Goal: Task Accomplishment & Management: Complete application form

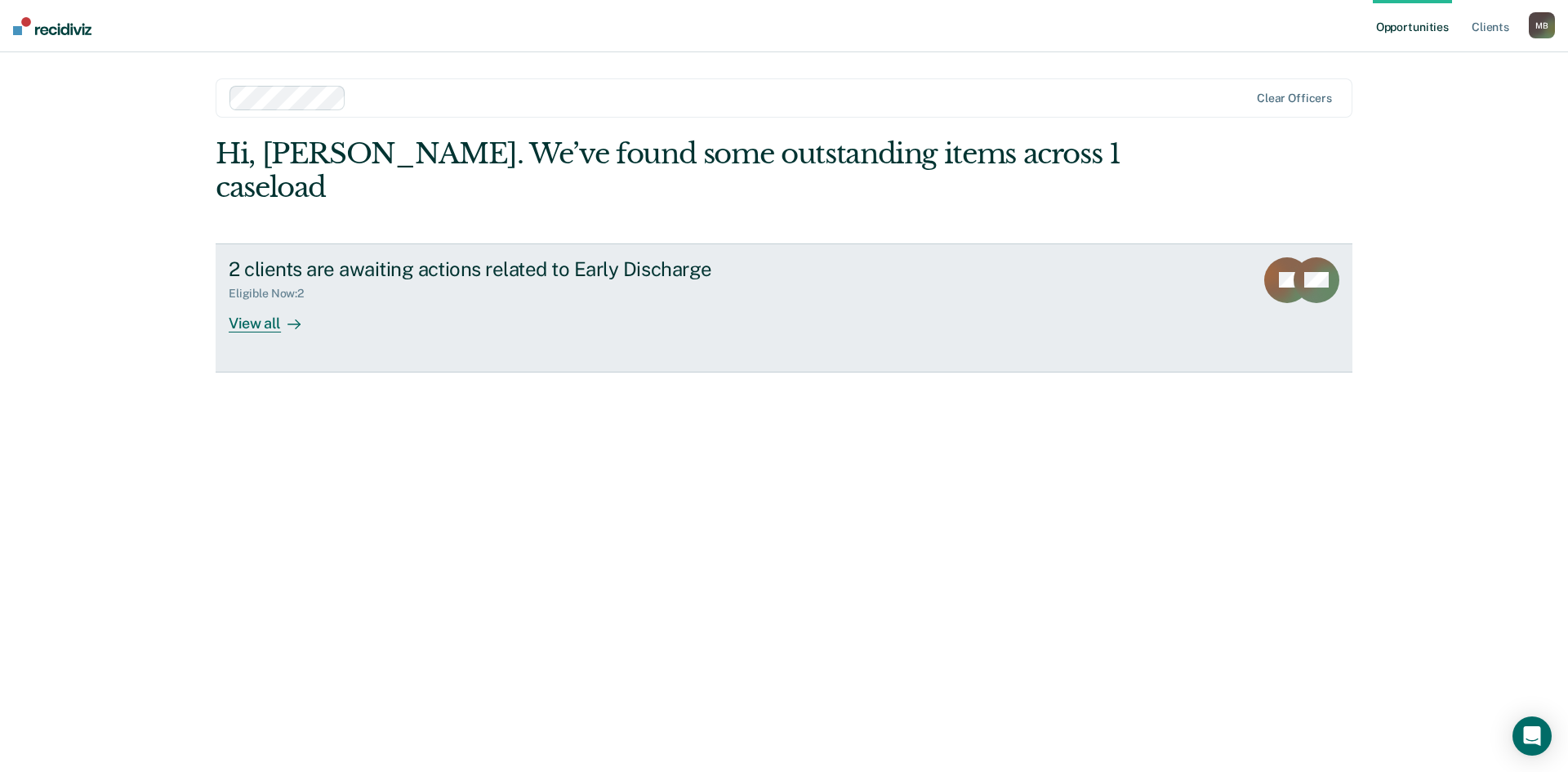
click at [281, 314] on div at bounding box center [290, 323] width 20 height 19
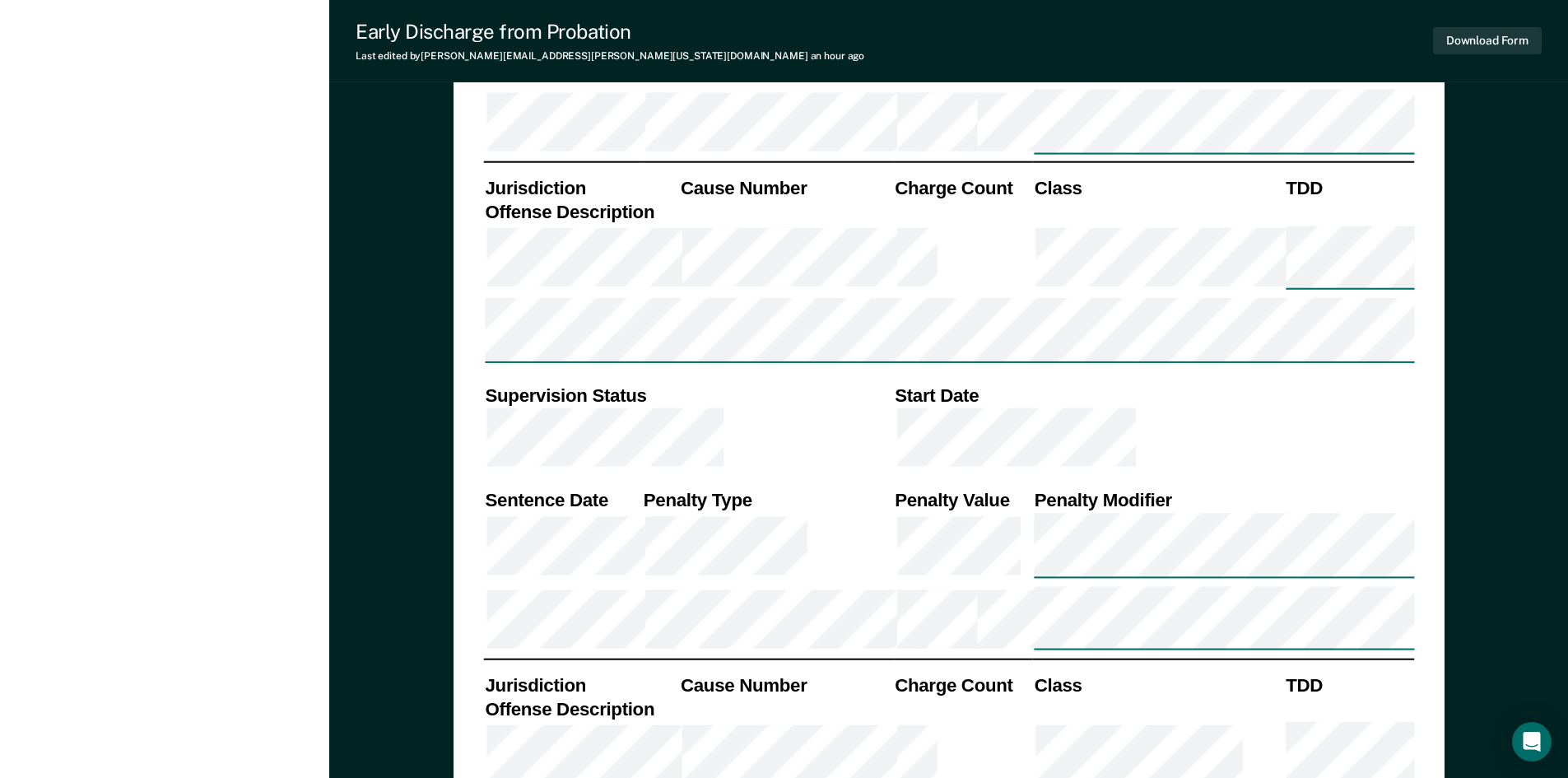
scroll to position [1964, 0]
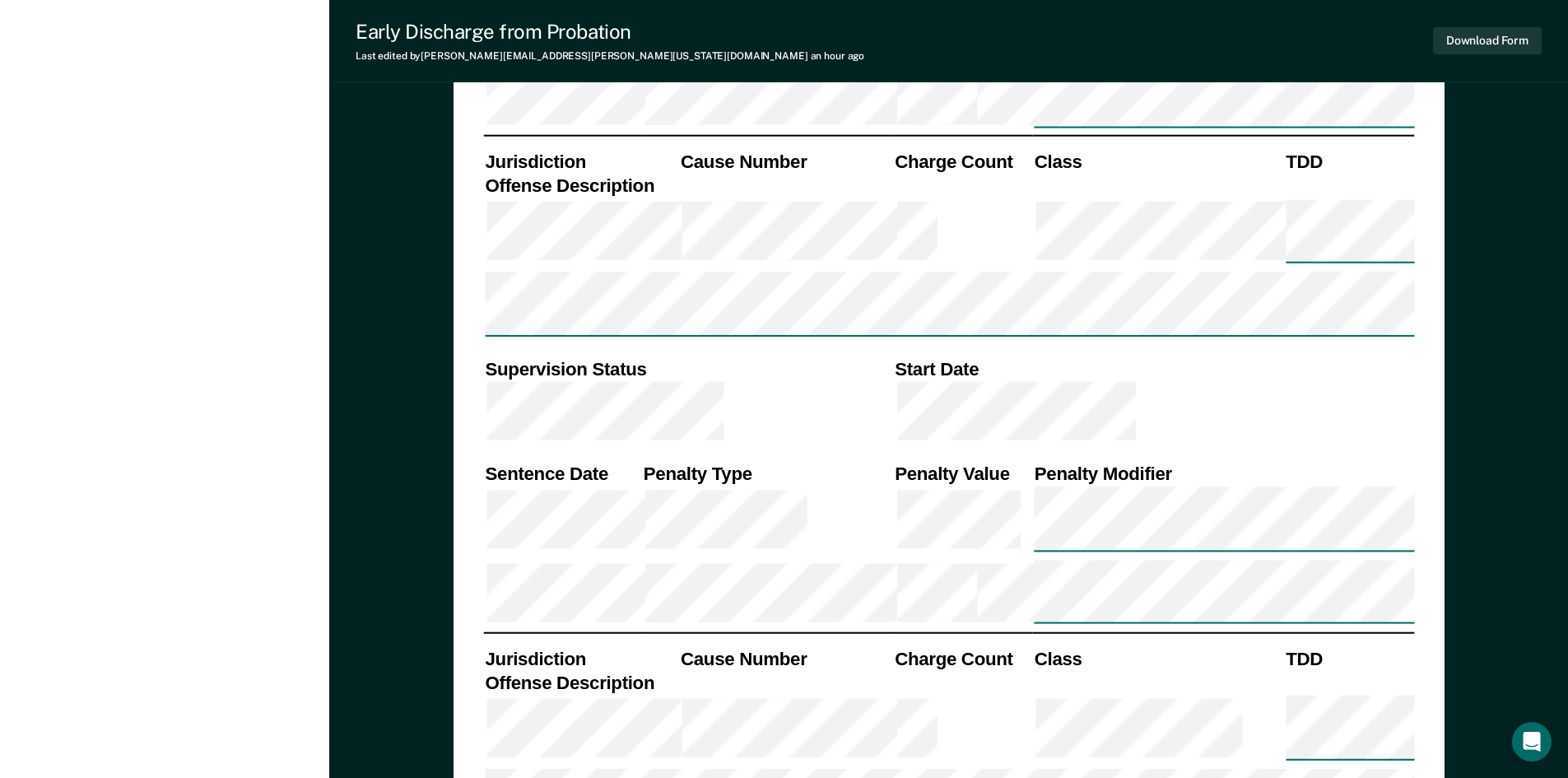
type textarea "x"
